Goal: Book appointment/travel/reservation

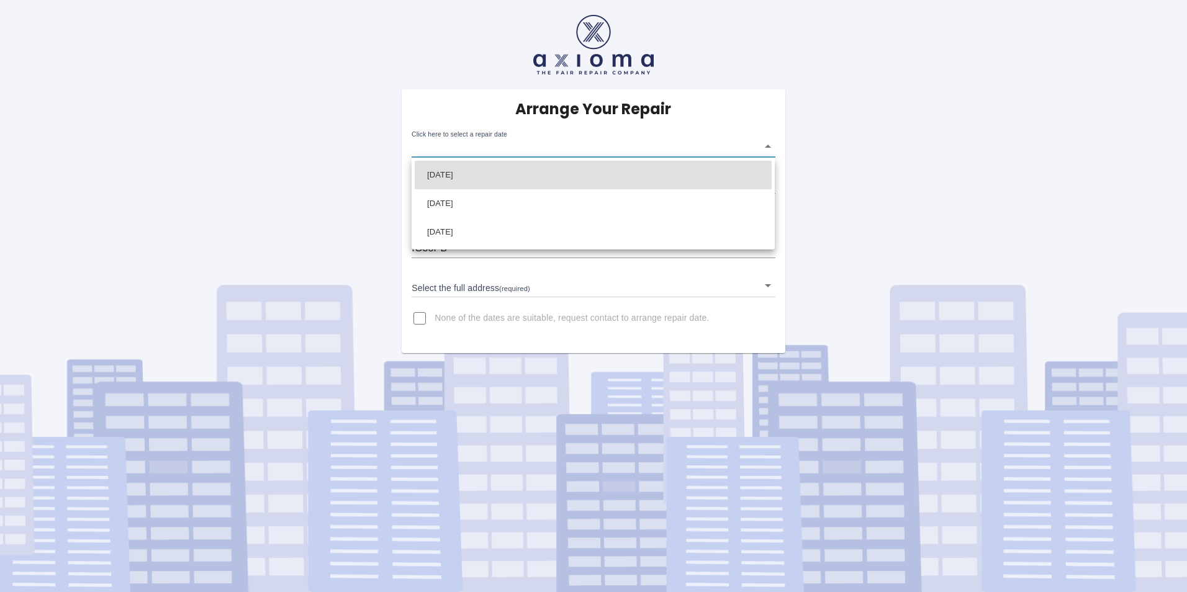
click at [769, 147] on body "Arrange Your Repair Click here to select a repair date ​ Phone Number   * 07958…" at bounding box center [593, 296] width 1187 height 592
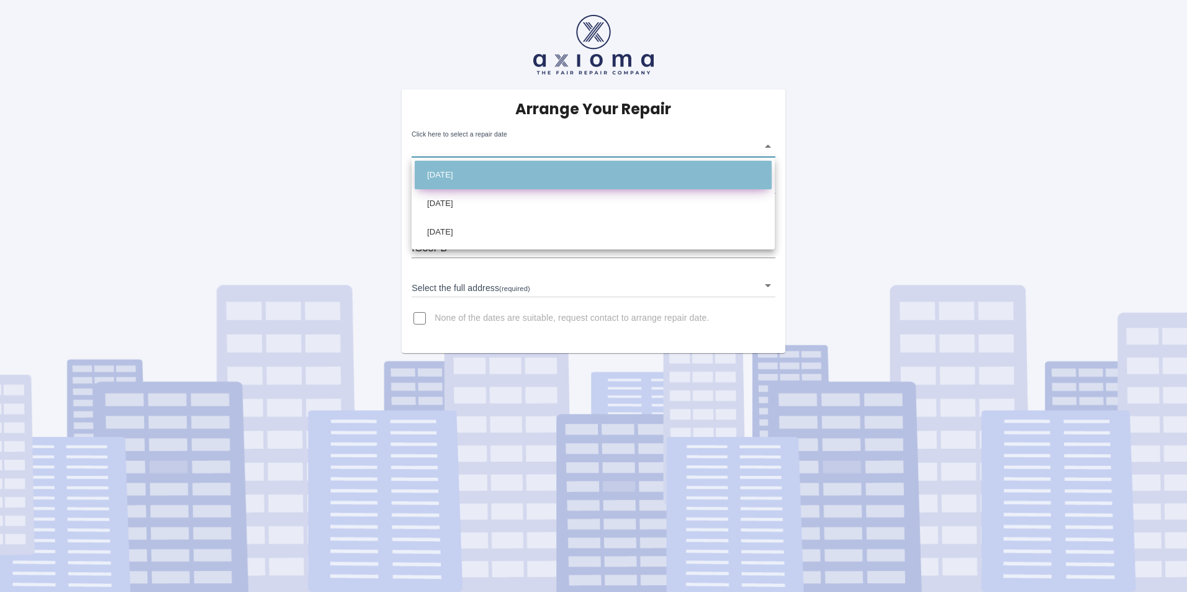
click at [483, 179] on li "[DATE]" at bounding box center [593, 175] width 357 height 29
type input "[DATE]T00:00:00.000Z"
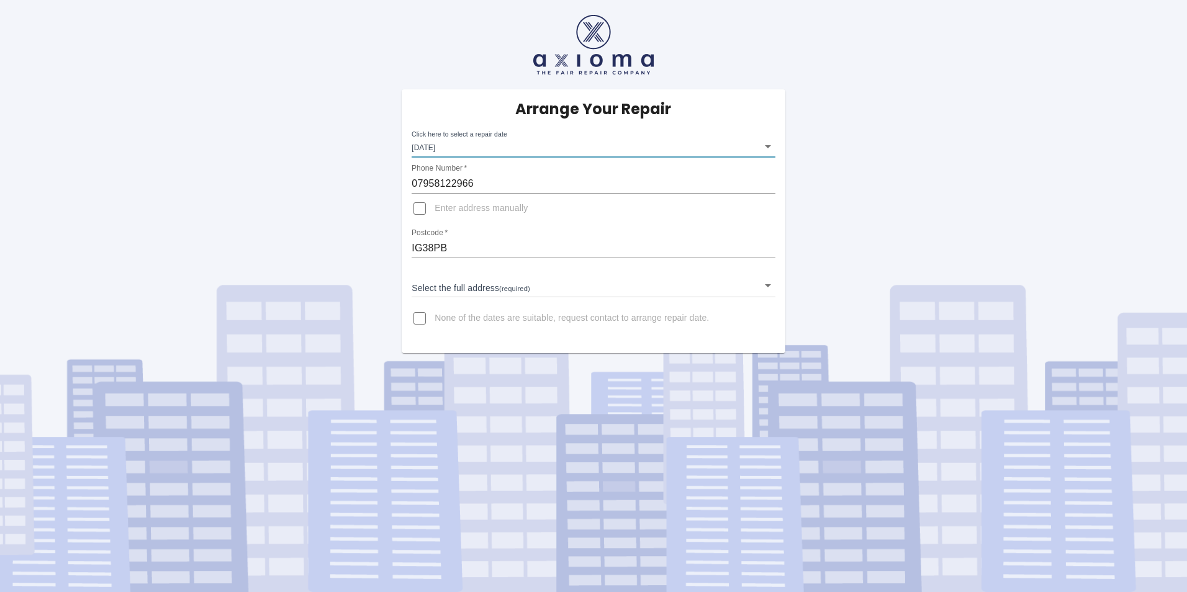
click at [425, 209] on input "Enter address manually" at bounding box center [420, 209] width 30 height 30
checkbox input "true"
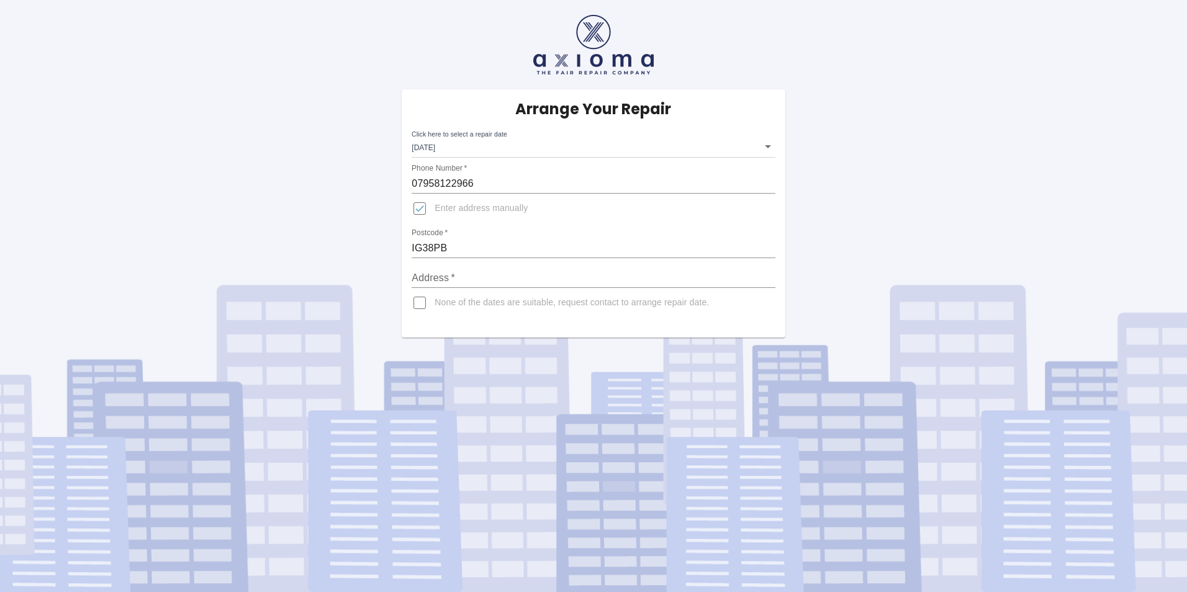
click at [471, 279] on input "Address   *" at bounding box center [593, 278] width 363 height 20
type input "[STREET_ADDRESS]"
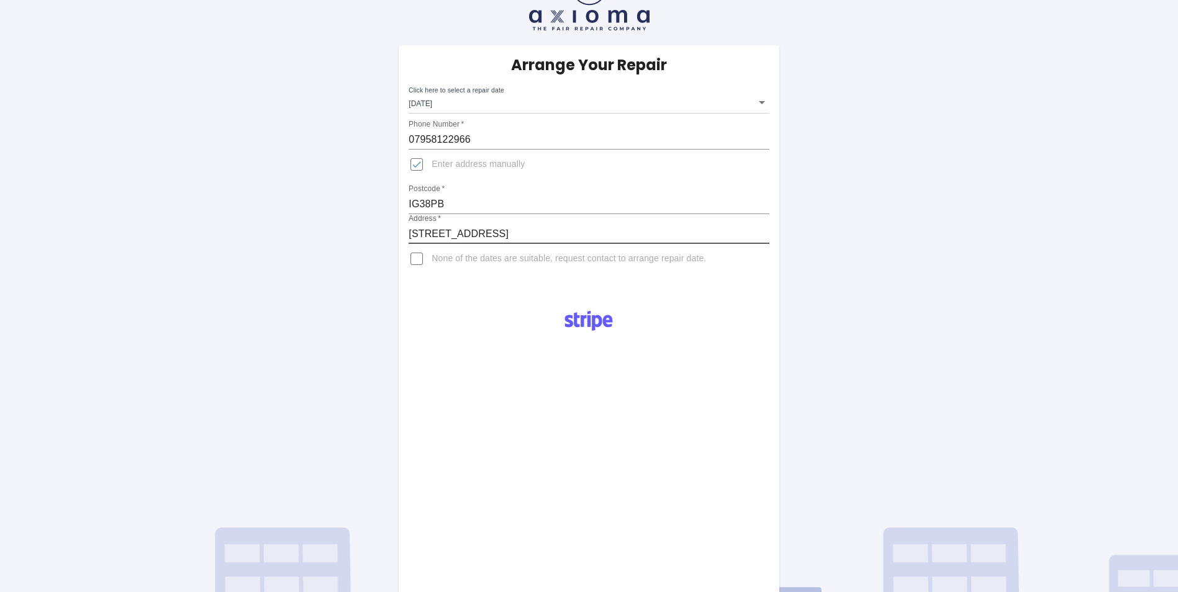
scroll to position [36, 0]
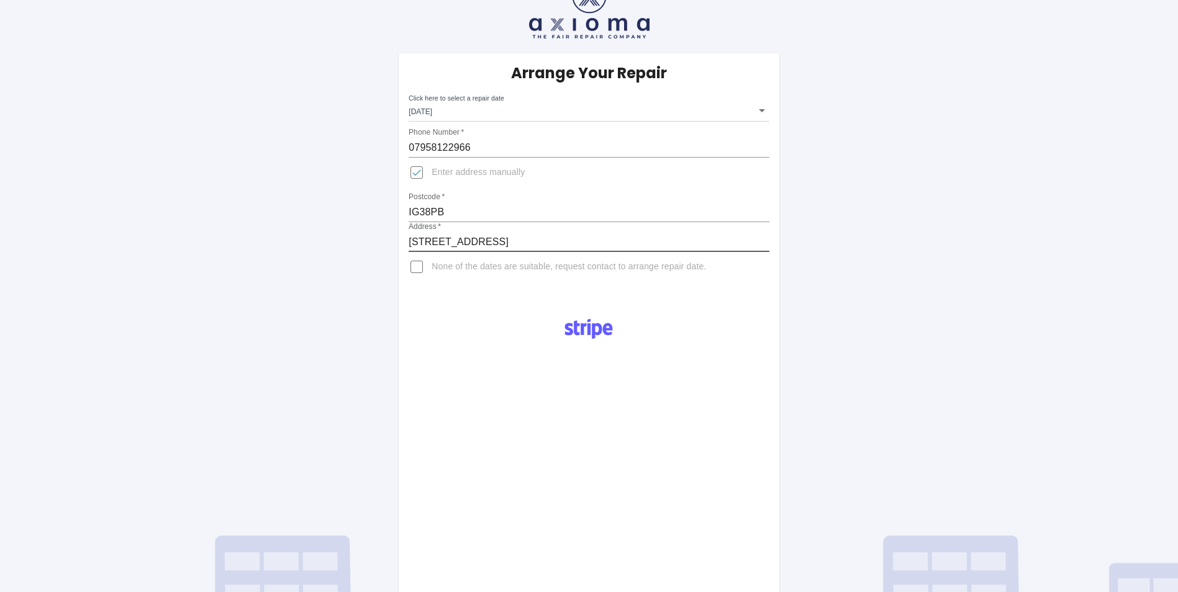
click at [761, 109] on body "Arrange Your Repair Click here to select a repair date [DATE] [DATE]T00:00:00.0…" at bounding box center [589, 402] width 1178 height 877
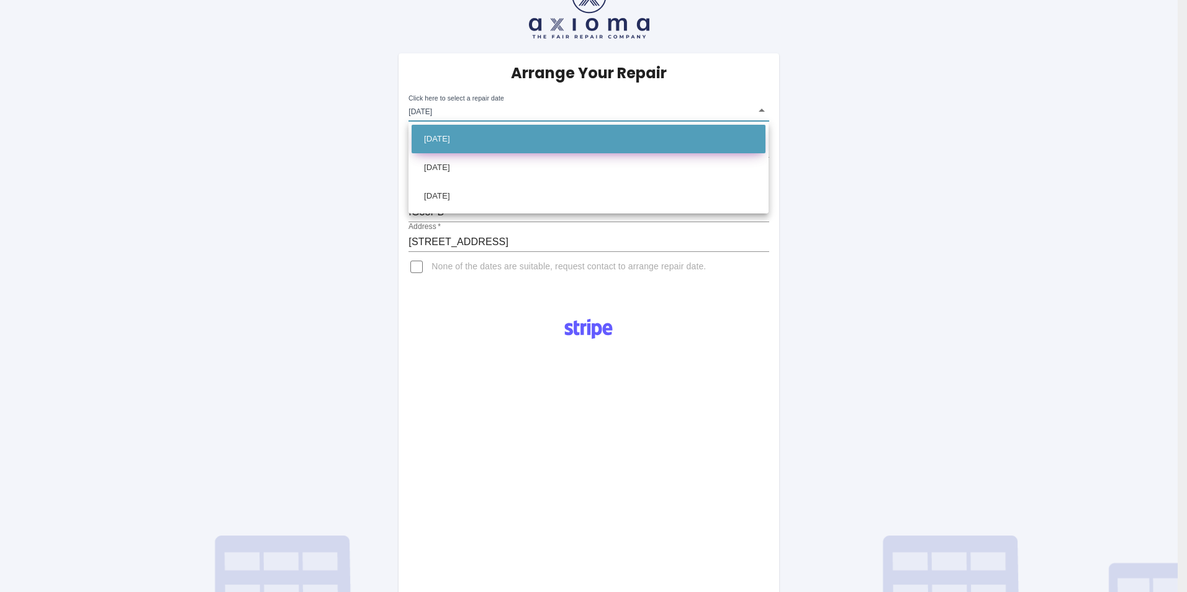
click at [470, 148] on li "[DATE]" at bounding box center [589, 139] width 354 height 29
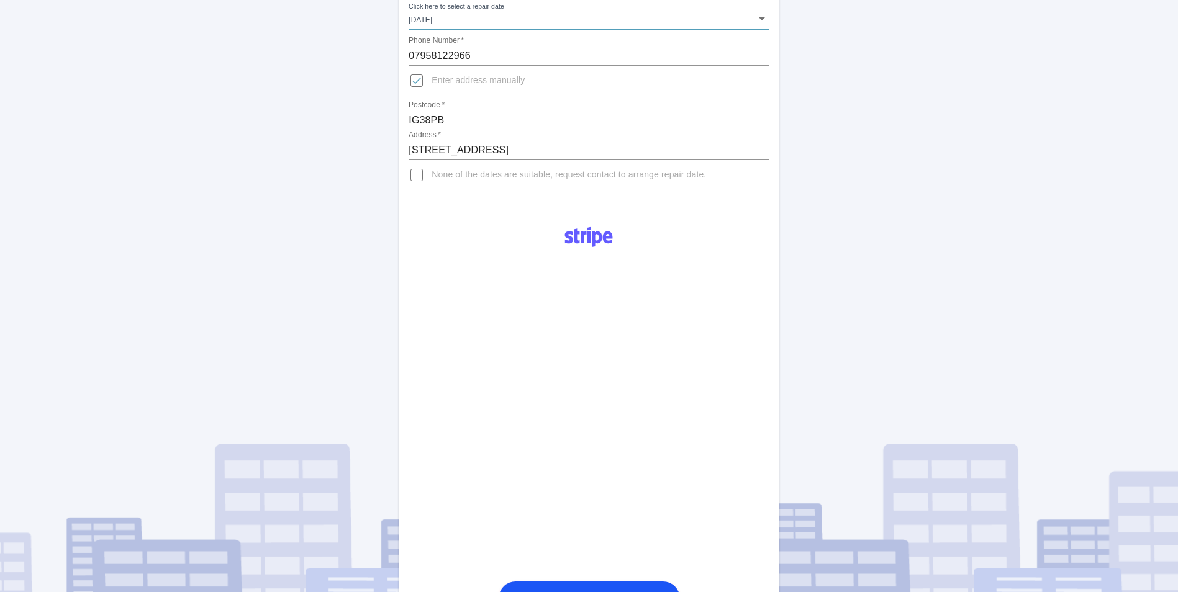
scroll to position [222, 0]
